Goal: Transaction & Acquisition: Purchase product/service

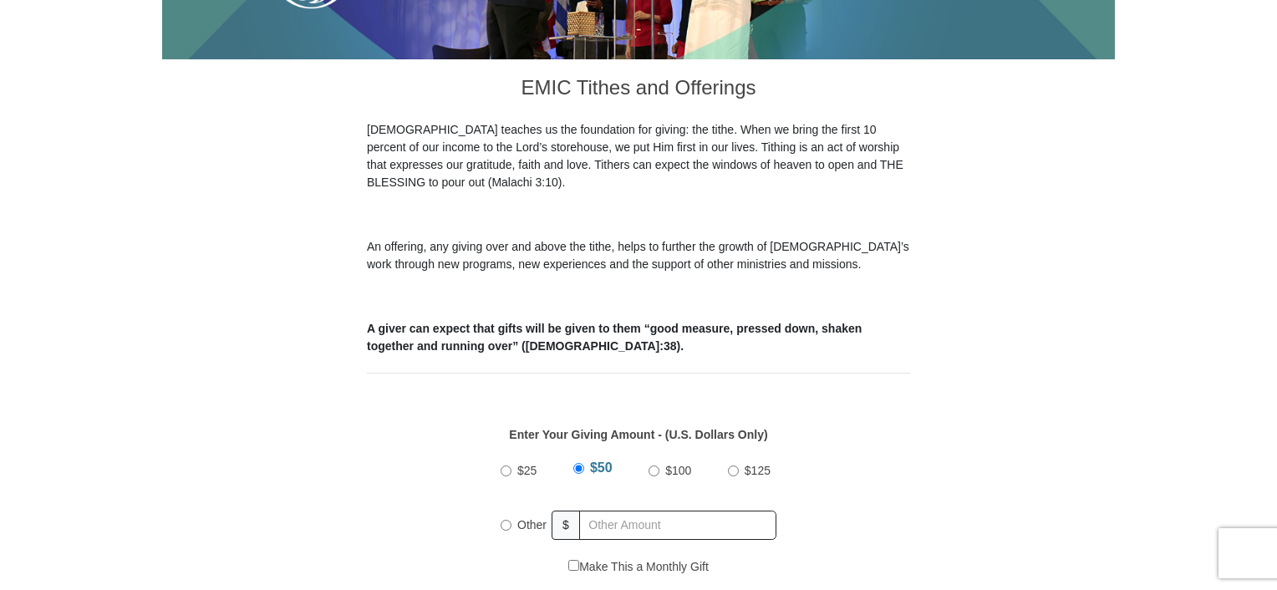
scroll to position [418, 0]
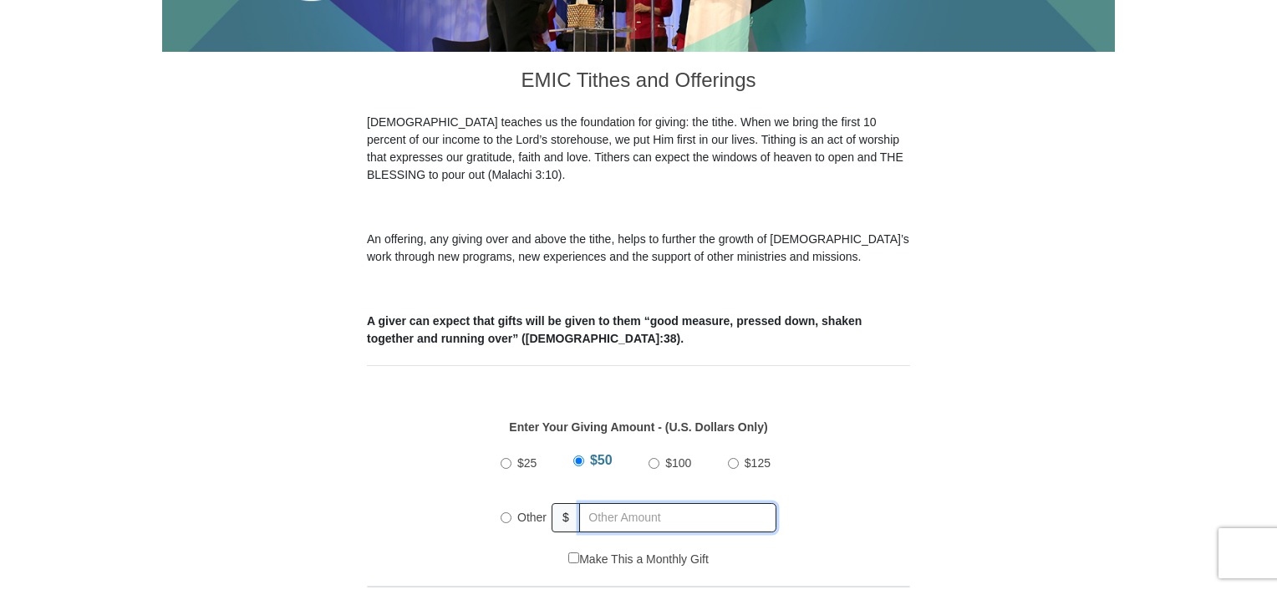
radio input "true"
click at [607, 503] on input "text" at bounding box center [680, 517] width 191 height 29
type input "345.00"
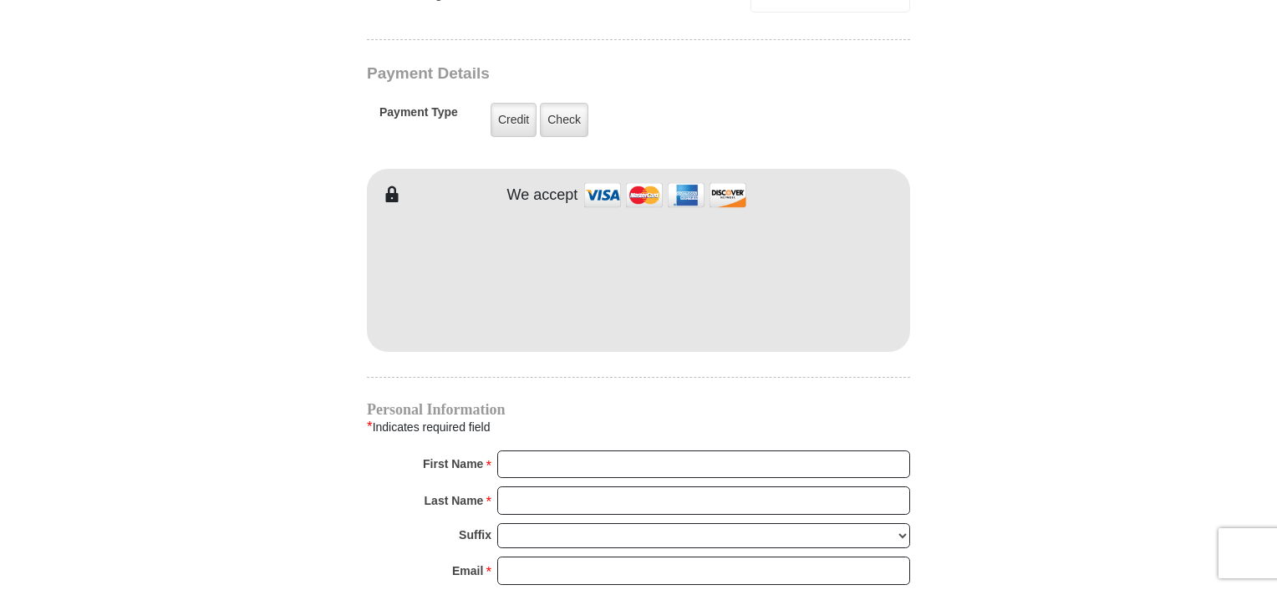
scroll to position [1421, 0]
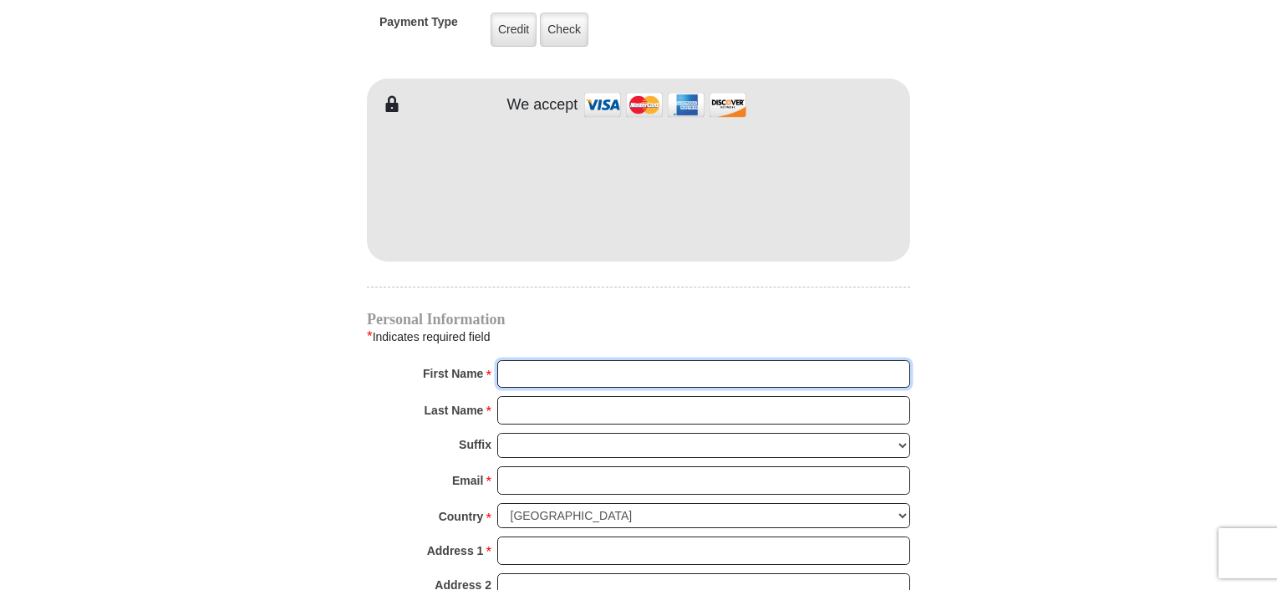
click at [742, 360] on input "First Name *" at bounding box center [703, 374] width 413 height 28
type input "Dale & Karen"
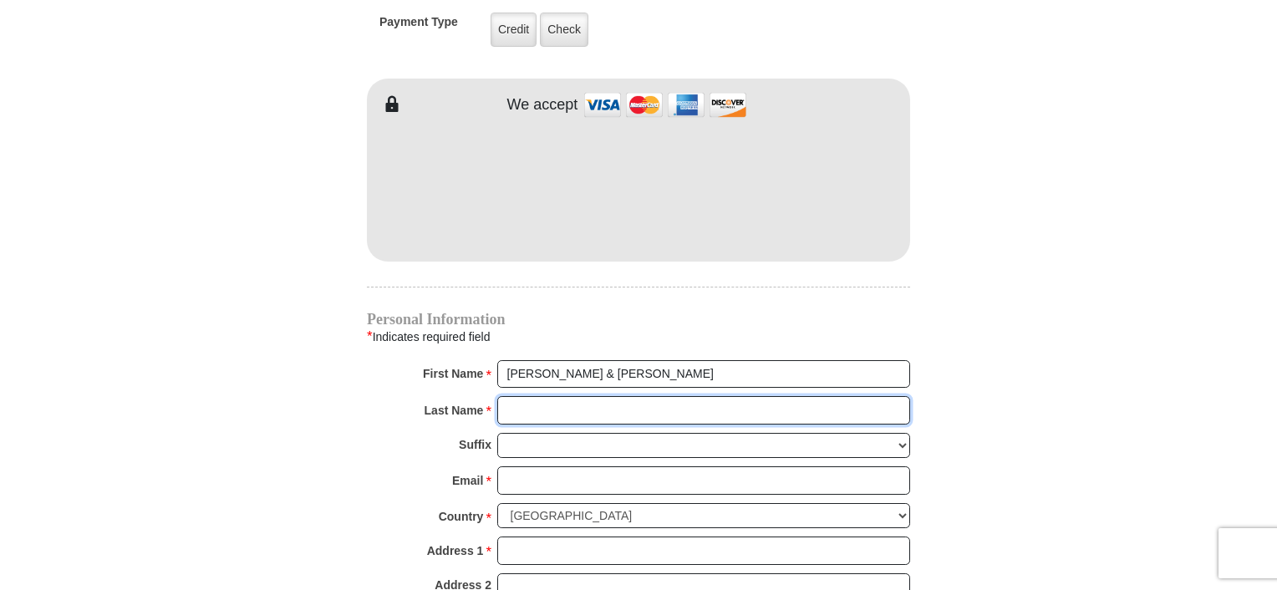
click at [648, 396] on input "Last Name *" at bounding box center [703, 410] width 413 height 28
type input "Crepeau"
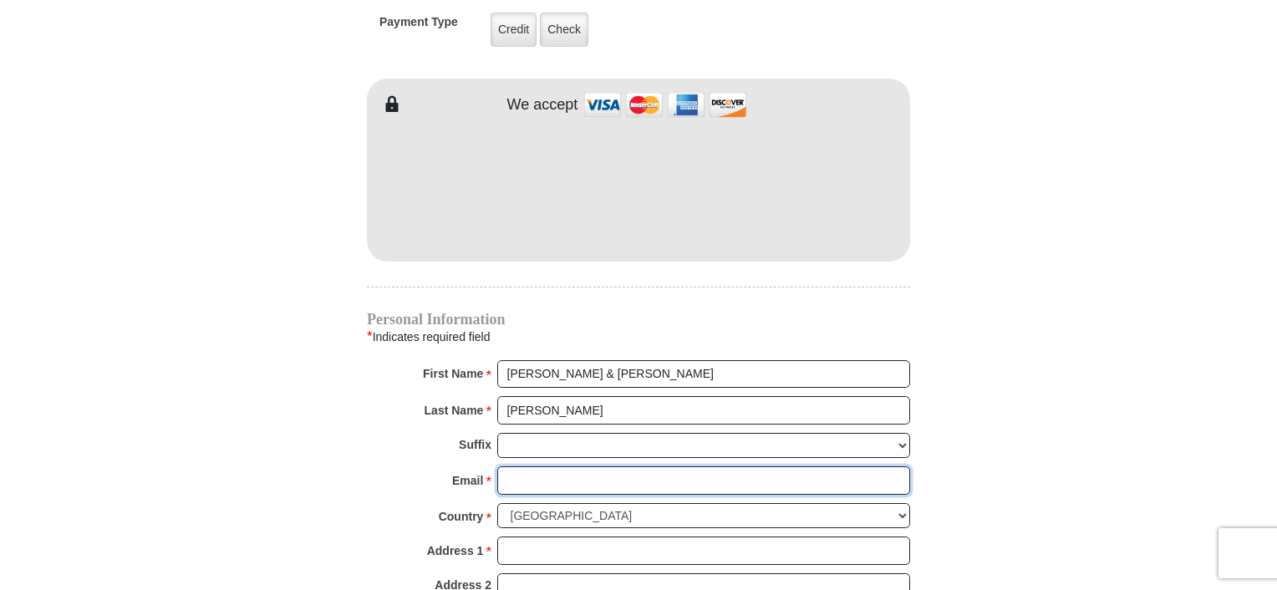
click at [605, 466] on input "Email *" at bounding box center [703, 480] width 413 height 28
type input "daleboy1957@gmail.com"
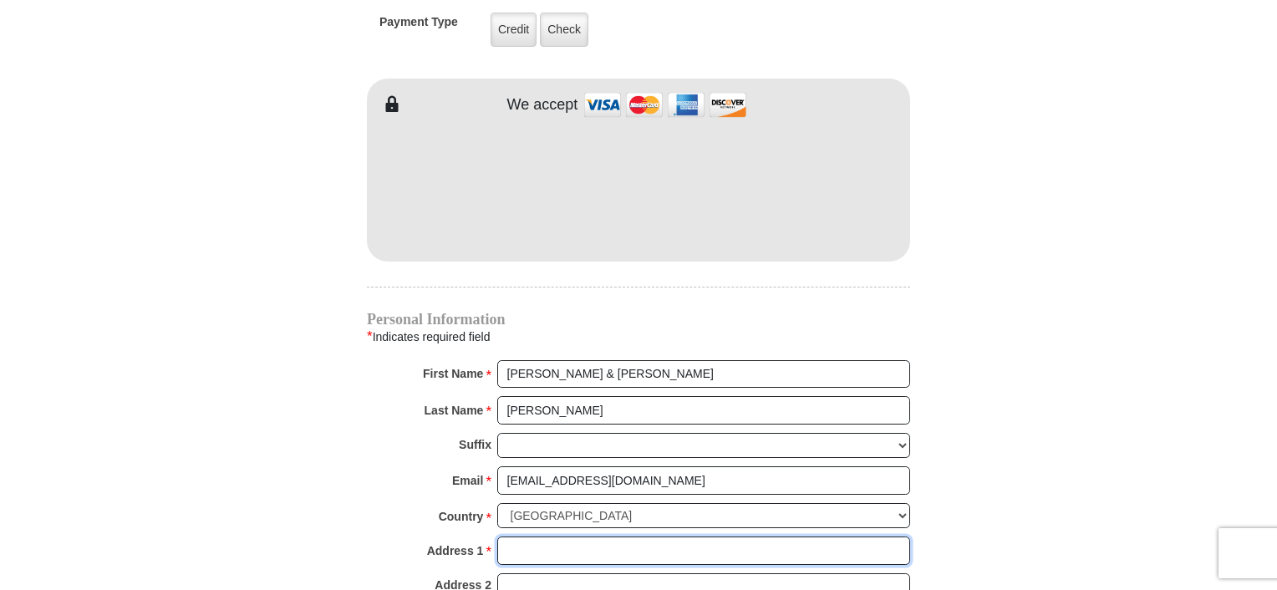
type input "754 Conestoga Trail"
type input "Rhome"
select select "TX"
type input "76078"
type input "2108438929"
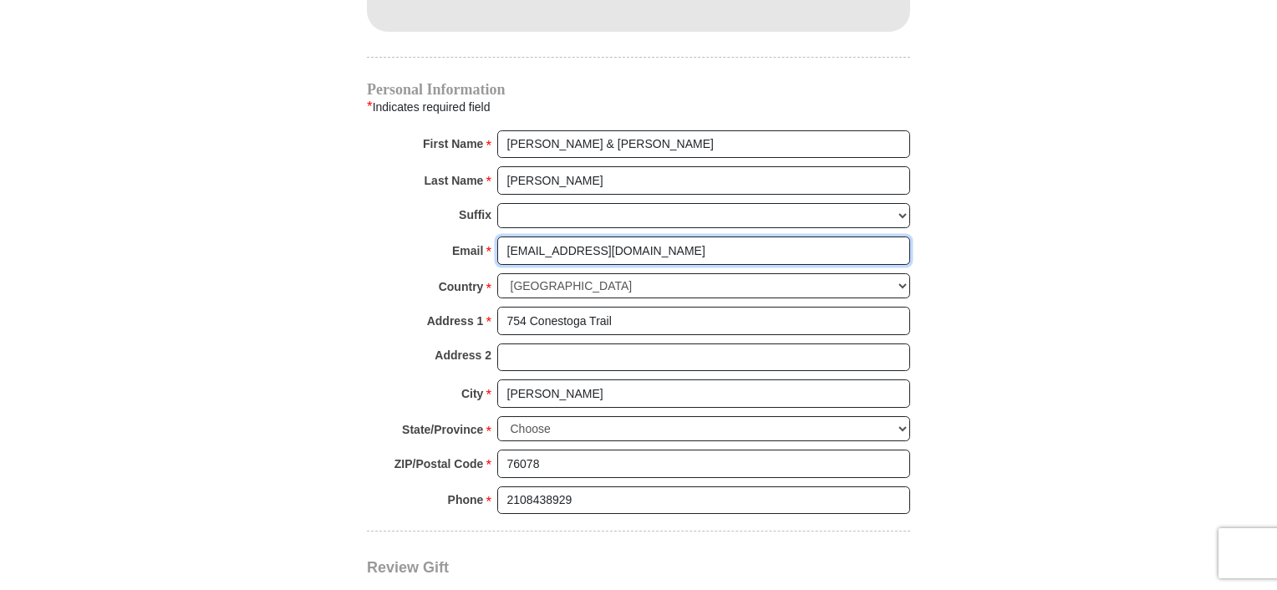
scroll to position [1755, 0]
